Goal: Check status: Check status

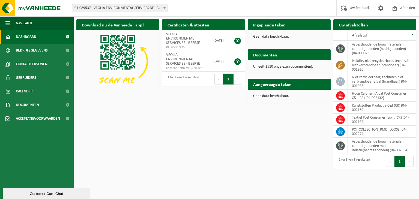
click at [103, 10] on span "01-089537 - VEOLIA ENVIRONMENTAL SERVICES BE - BEERSE" at bounding box center [119, 8] width 95 height 8
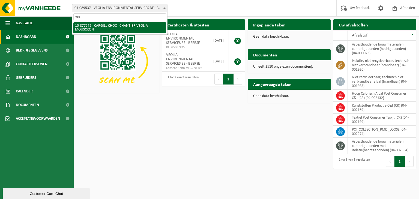
type input "mo"
select select "108043"
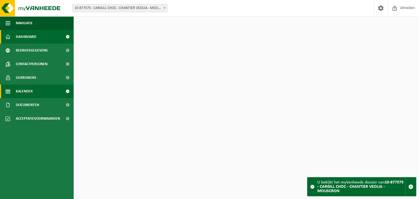
click at [31, 92] on span "Kalender" at bounding box center [24, 91] width 17 height 14
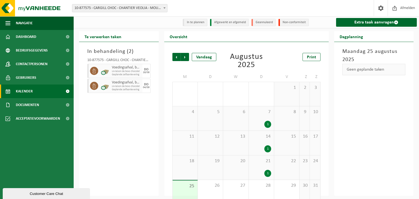
click at [269, 176] on div "1" at bounding box center [267, 173] width 7 height 7
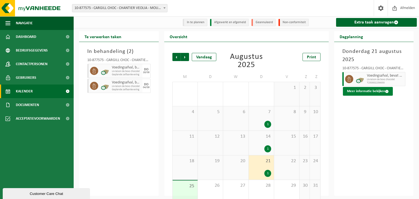
click at [361, 94] on button "Meer informatie bekijken" at bounding box center [368, 91] width 50 height 9
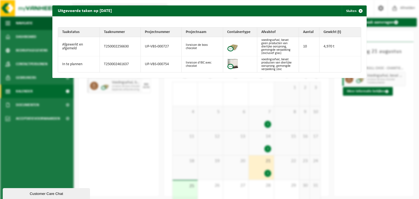
click at [115, 47] on td "T250002256630" at bounding box center [120, 46] width 41 height 19
copy td "T250002256630"
click at [360, 12] on span "button" at bounding box center [360, 10] width 11 height 11
